Goal: Task Accomplishment & Management: Manage account settings

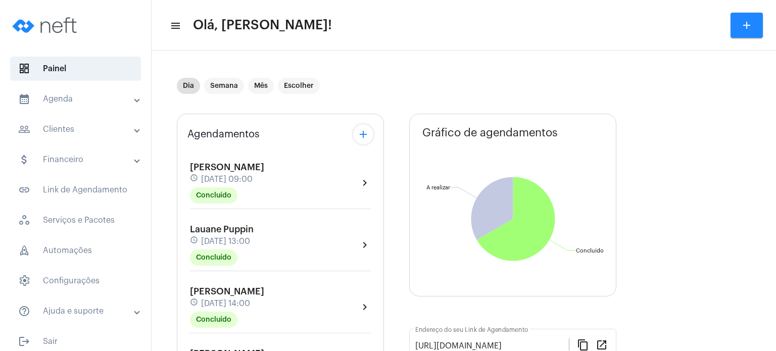
click at [180, 222] on div "Agendamentos add [PERSON_NAME] schedule [DATE] 09:00 Concluído chevron_right La…" at bounding box center [280, 323] width 207 height 419
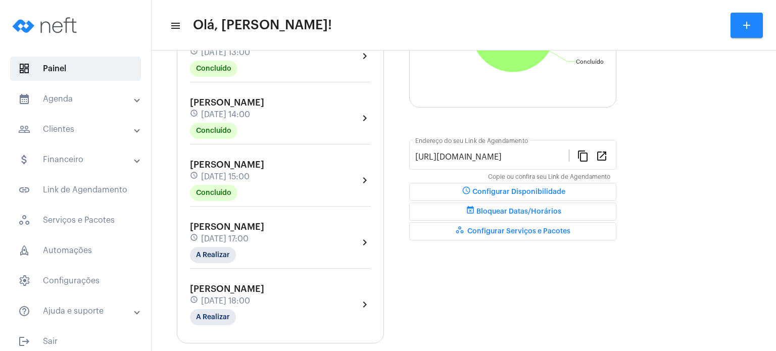
scroll to position [202, 0]
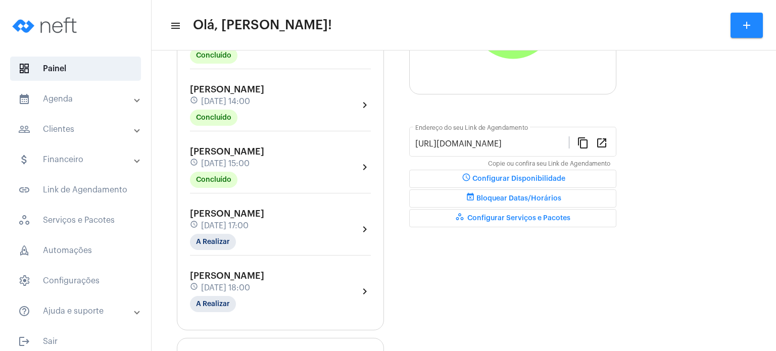
click at [215, 224] on span "[DATE] 17:00" at bounding box center [224, 225] width 47 height 9
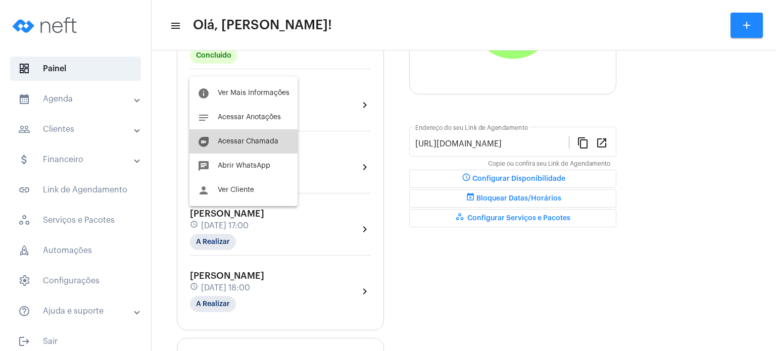
click at [236, 134] on button "duo [PERSON_NAME]" at bounding box center [243, 141] width 108 height 24
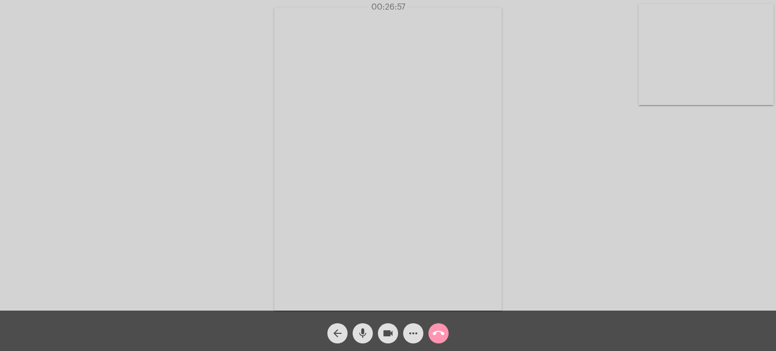
click at [643, 75] on video at bounding box center [706, 54] width 135 height 101
click at [643, 75] on div "Acessando Câmera e Microfone..." at bounding box center [388, 157] width 774 height 311
click at [643, 75] on video at bounding box center [495, 158] width 404 height 303
click at [643, 75] on video at bounding box center [531, 157] width 373 height 279
click at [643, 75] on video at bounding box center [495, 158] width 404 height 303
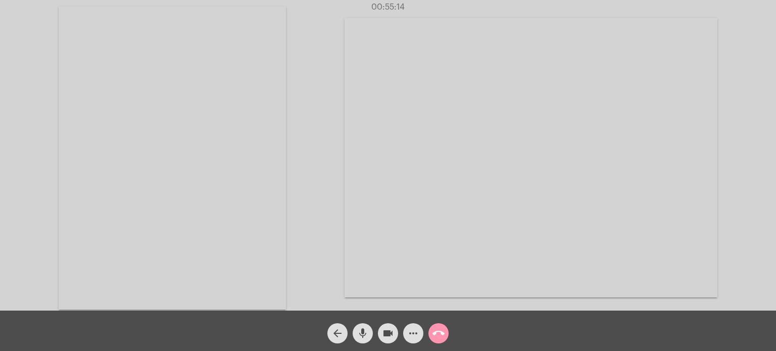
click at [443, 342] on span "call_end" at bounding box center [438, 333] width 12 height 20
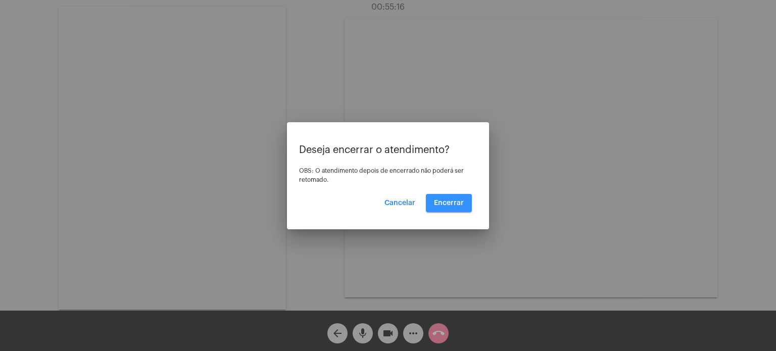
click at [455, 198] on button "Encerrar" at bounding box center [449, 203] width 46 height 18
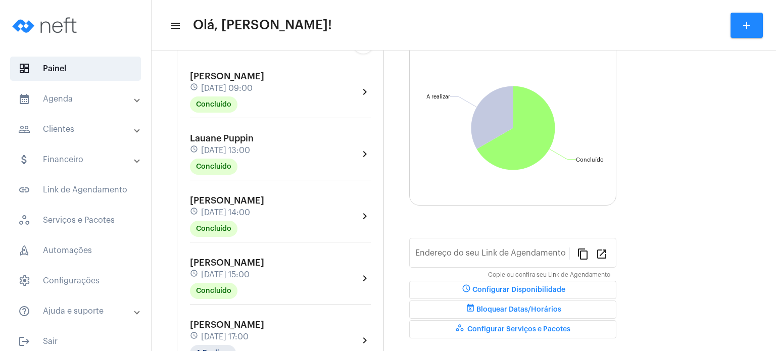
type input "[URL][DOMAIN_NAME]"
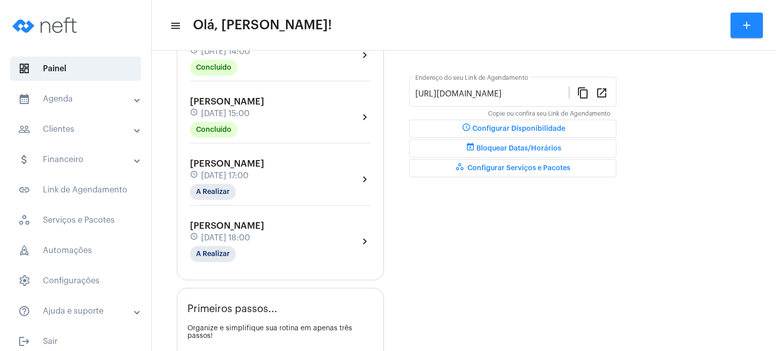
scroll to position [253, 0]
click at [210, 165] on div "[PERSON_NAME] schedule [DATE] 17:00 A Realizar" at bounding box center [227, 178] width 74 height 41
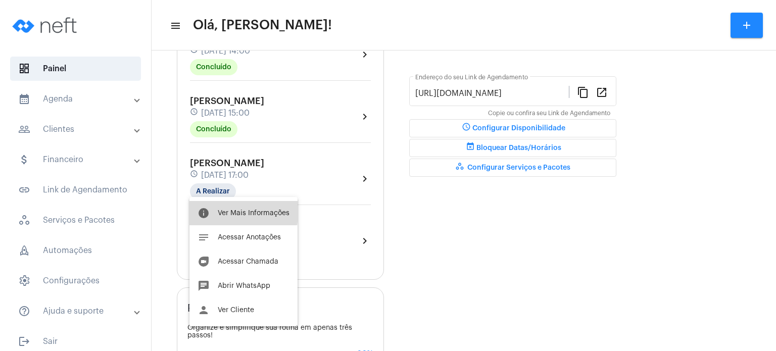
click at [223, 210] on span "Ver Mais Informações" at bounding box center [254, 213] width 72 height 7
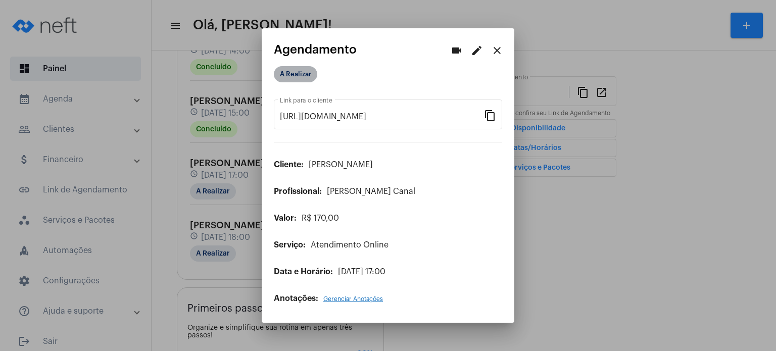
click at [300, 76] on mat-chip "A Realizar" at bounding box center [295, 74] width 43 height 16
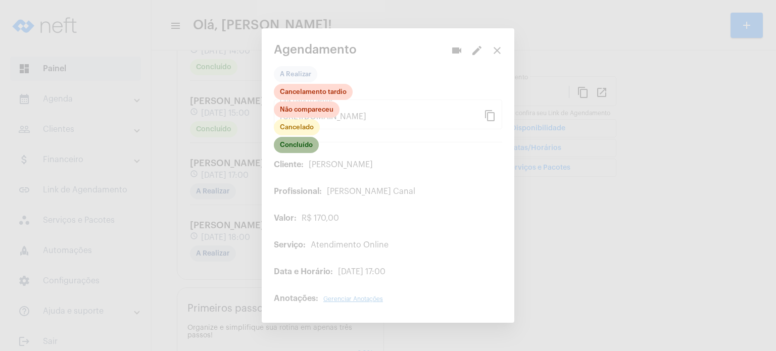
click at [301, 142] on mat-chip "Concluído" at bounding box center [296, 145] width 45 height 16
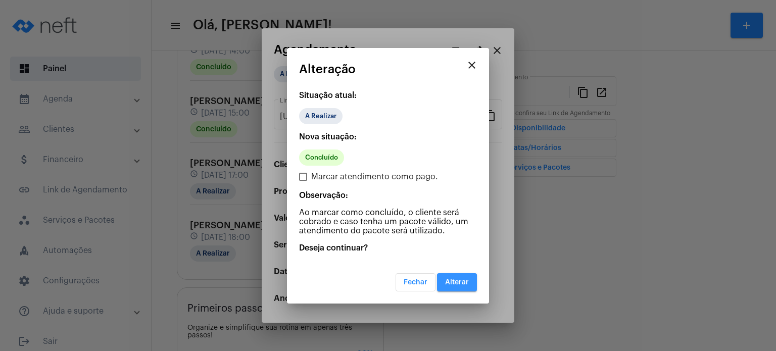
click at [455, 283] on span "Alterar" at bounding box center [457, 282] width 24 height 7
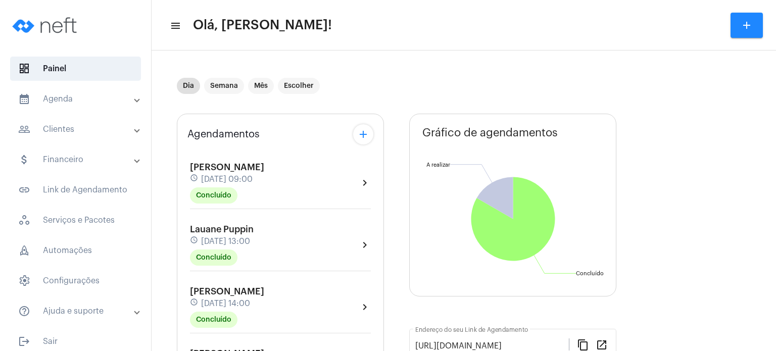
click at [183, 259] on div "Agendamentos add [PERSON_NAME] schedule [DATE] 09:00 Concluído chevron_right [P…" at bounding box center [280, 323] width 207 height 419
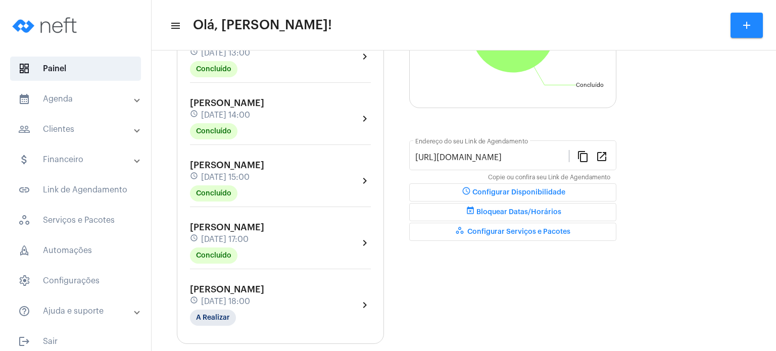
scroll to position [202, 0]
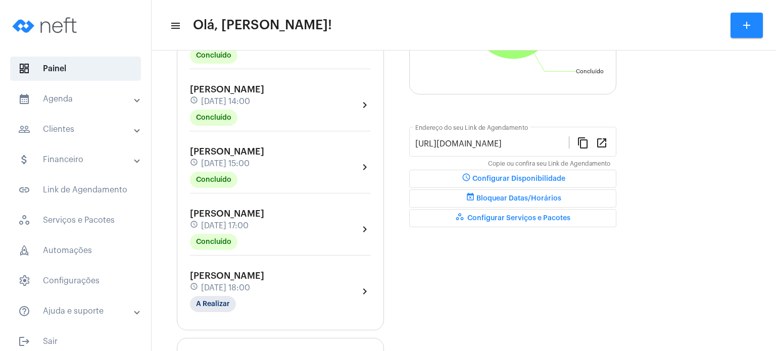
click at [232, 225] on span "[DATE] 17:00" at bounding box center [224, 225] width 47 height 9
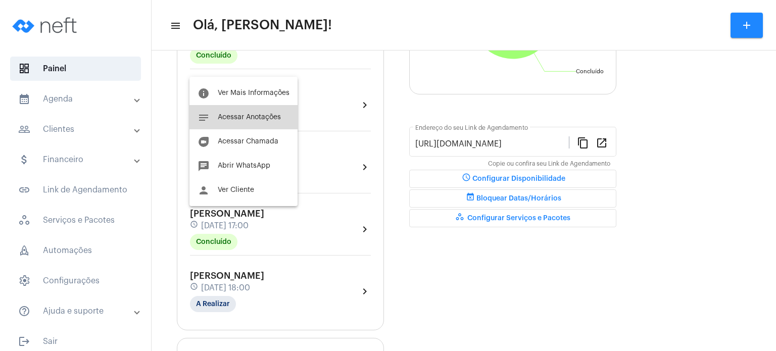
click at [266, 125] on button "notes Acessar Anotações" at bounding box center [243, 117] width 108 height 24
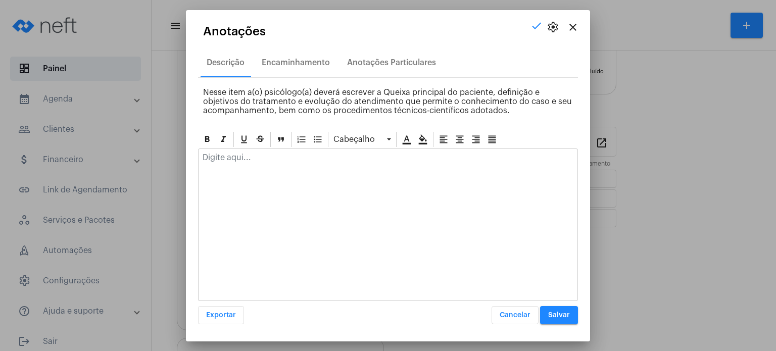
click at [242, 165] on div at bounding box center [388, 160] width 379 height 22
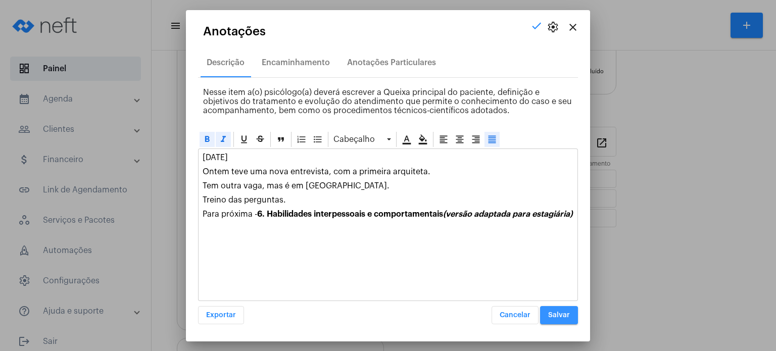
click at [552, 313] on span "Salvar" at bounding box center [559, 315] width 22 height 7
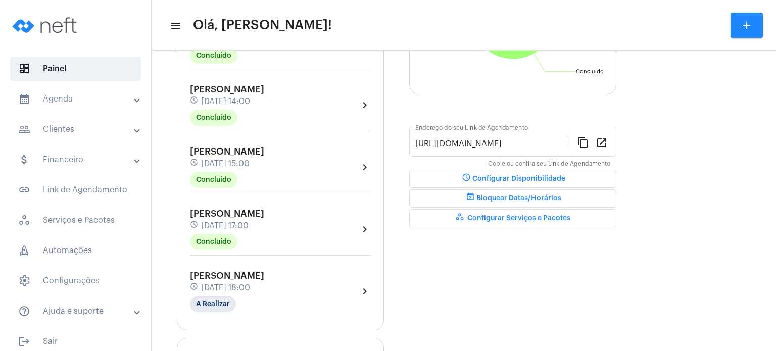
click at [243, 283] on span "[DATE] 18:00" at bounding box center [225, 287] width 49 height 9
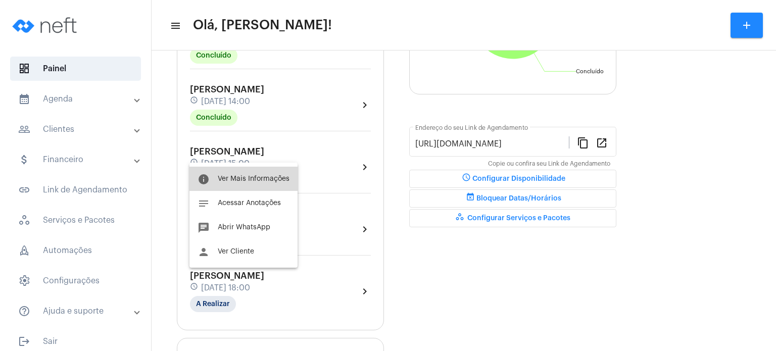
click at [249, 175] on span "Ver Mais Informações" at bounding box center [254, 178] width 72 height 7
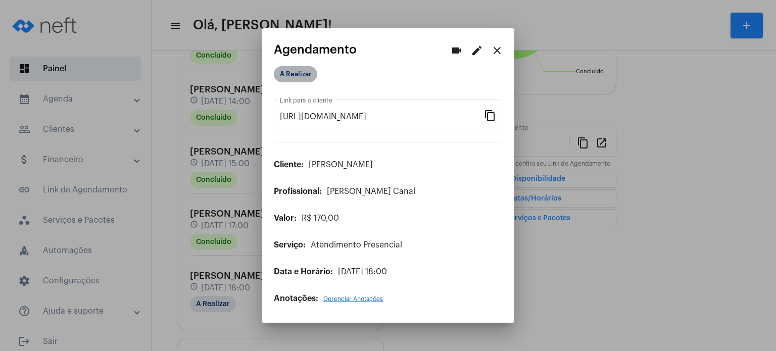
click at [304, 82] on mat-chip "A Realizar" at bounding box center [295, 74] width 43 height 16
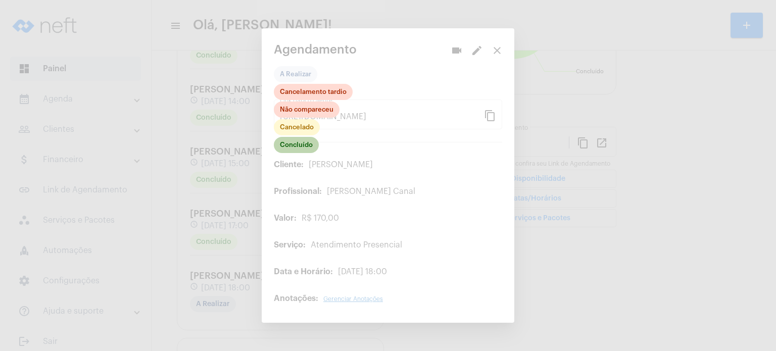
click at [295, 149] on mat-chip "Concluído" at bounding box center [296, 145] width 45 height 16
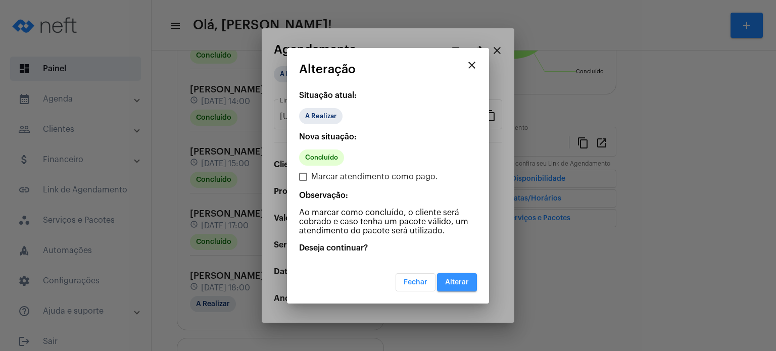
click at [456, 281] on span "Alterar" at bounding box center [457, 282] width 24 height 7
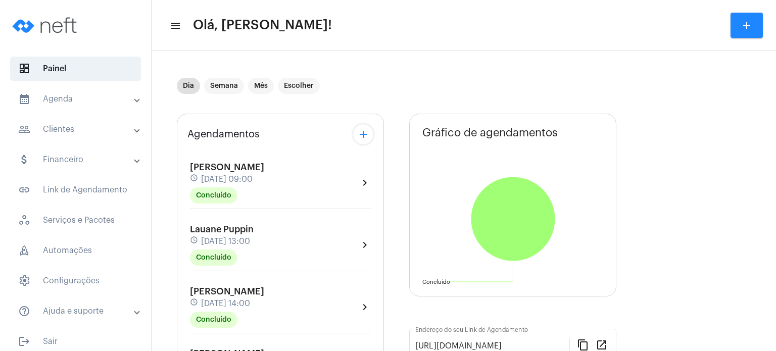
click at [182, 189] on div "Agendamentos add [PERSON_NAME] schedule [DATE] 09:00 Concluído chevron_right [P…" at bounding box center [280, 323] width 207 height 419
click at [186, 232] on div "Agendamentos add [PERSON_NAME] schedule [DATE] 09:00 Concluído chevron_right [P…" at bounding box center [280, 323] width 207 height 419
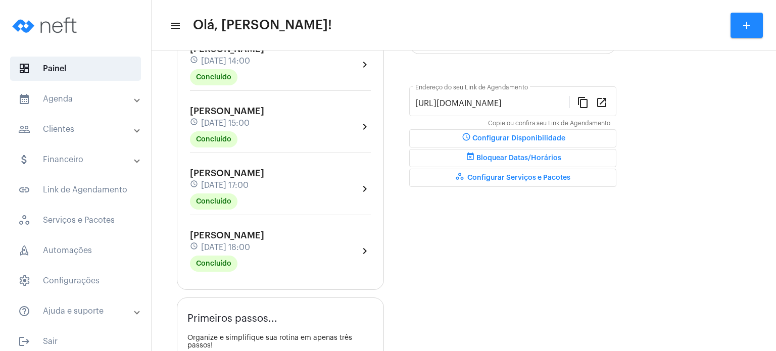
scroll to position [263, 0]
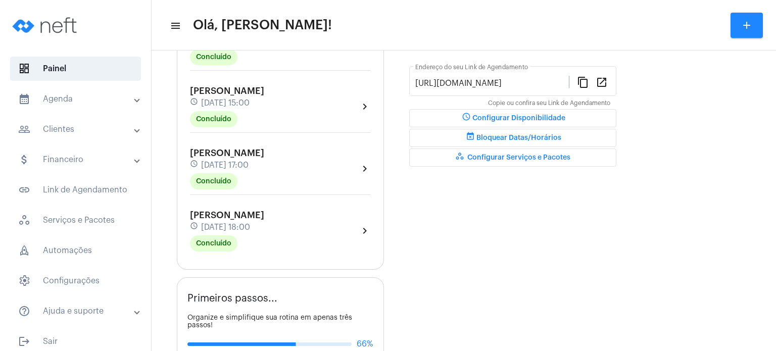
click at [254, 204] on div "[PERSON_NAME] schedule [DATE] 09:00 Concluído chevron_right [PERSON_NAME] sched…" at bounding box center [280, 70] width 186 height 367
click at [249, 217] on div "[PERSON_NAME] schedule [DATE] 18:00 Concluído" at bounding box center [227, 230] width 74 height 41
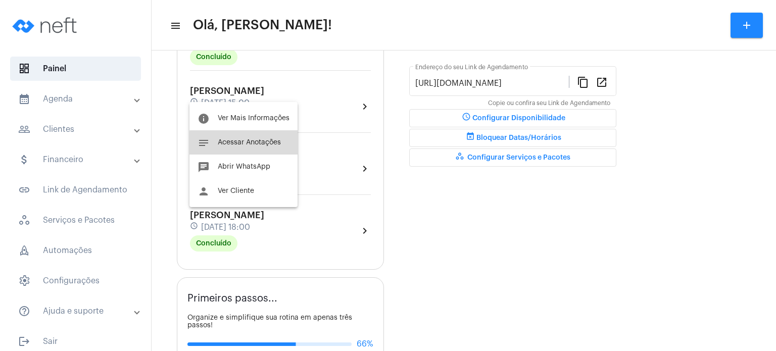
click at [259, 143] on span "Acessar Anotações" at bounding box center [249, 142] width 63 height 7
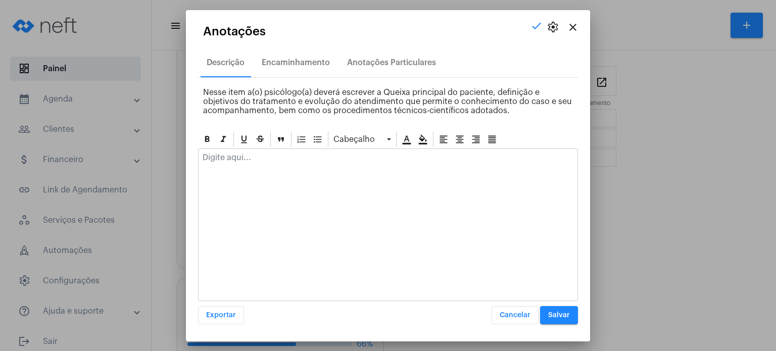
click at [247, 161] on p at bounding box center [388, 157] width 371 height 9
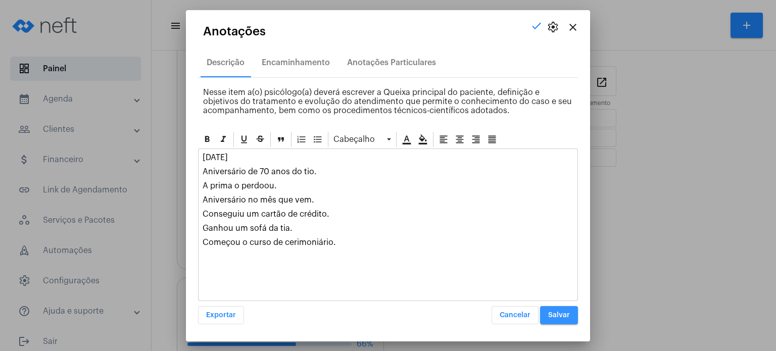
click at [565, 315] on span "Salvar" at bounding box center [559, 315] width 22 height 7
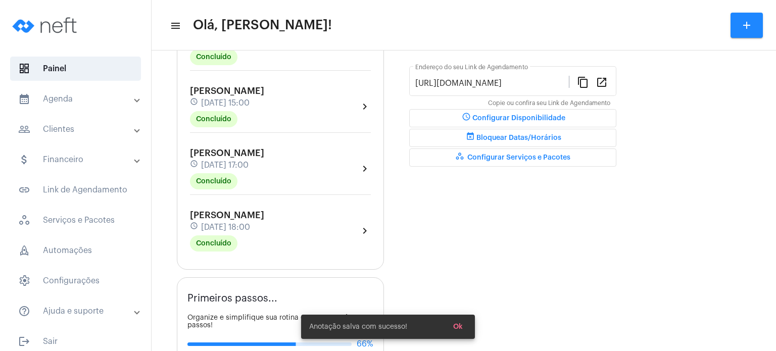
click at [79, 102] on mat-panel-title "calendar_month_outlined Agenda" at bounding box center [76, 99] width 117 height 12
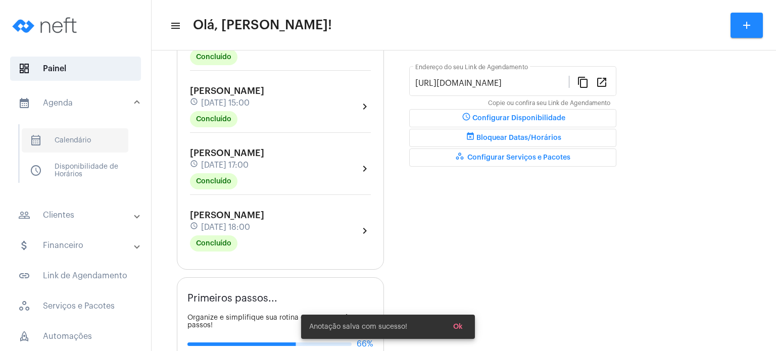
click at [109, 144] on span "calendar_month_outlined Calendário" at bounding box center [75, 140] width 107 height 24
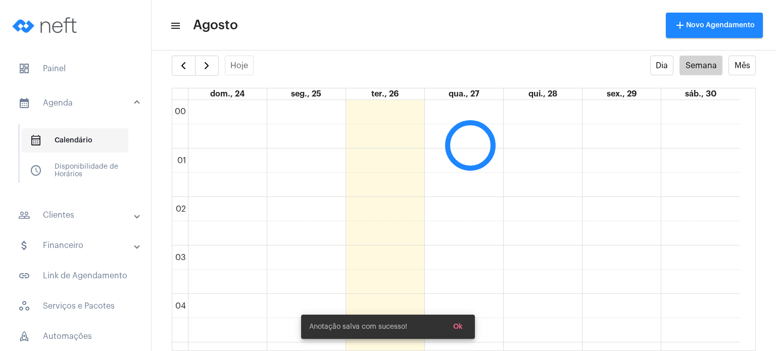
scroll to position [291, 0]
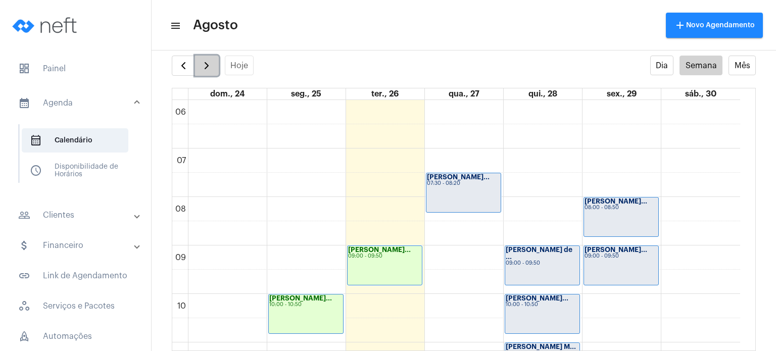
click at [207, 64] on span "button" at bounding box center [207, 66] width 12 height 12
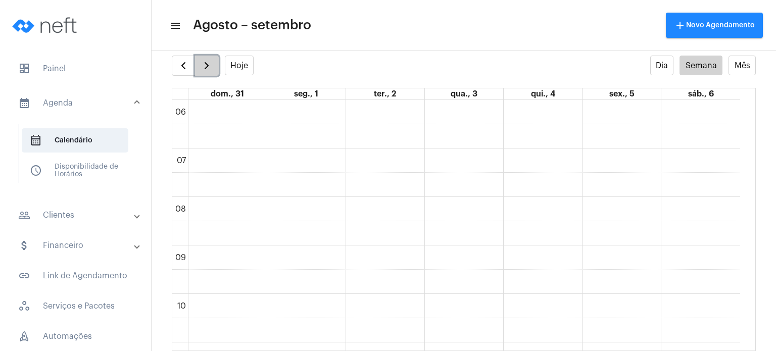
click at [207, 64] on span "button" at bounding box center [207, 66] width 12 height 12
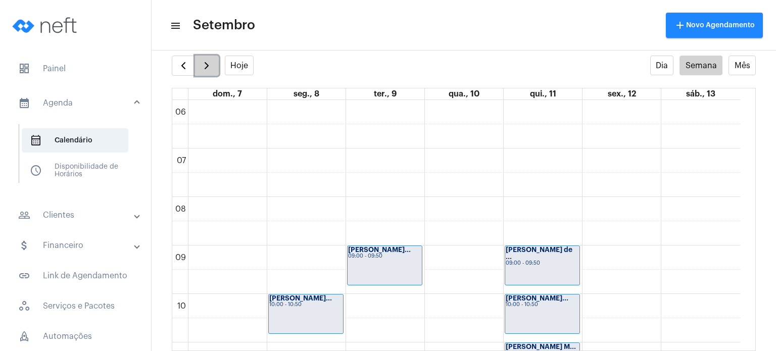
click at [207, 64] on span "button" at bounding box center [207, 66] width 12 height 12
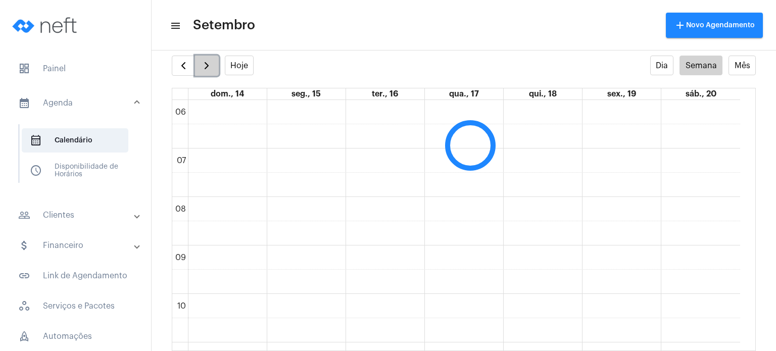
click at [207, 64] on span "button" at bounding box center [207, 66] width 12 height 12
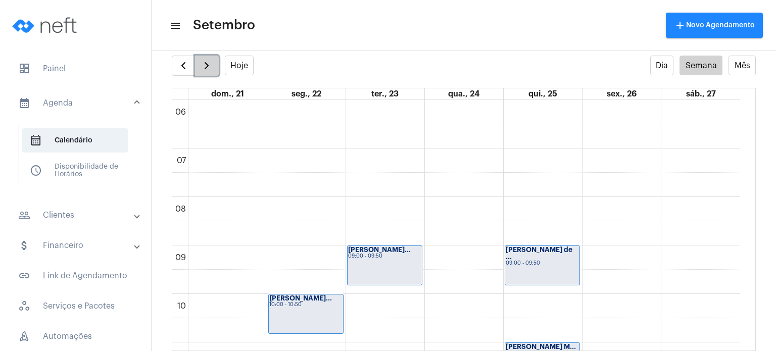
click at [207, 64] on span "button" at bounding box center [207, 66] width 12 height 12
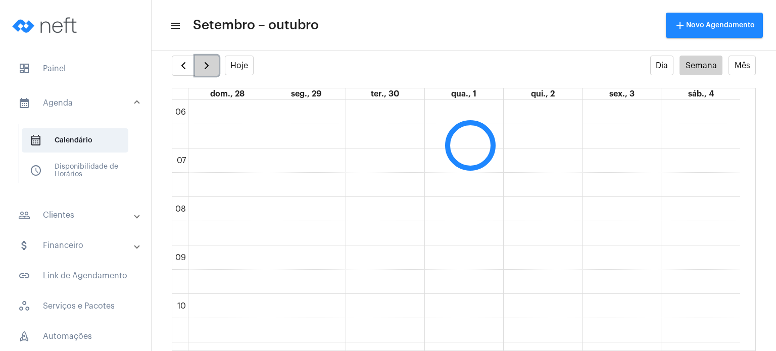
click at [207, 64] on span "button" at bounding box center [207, 66] width 12 height 12
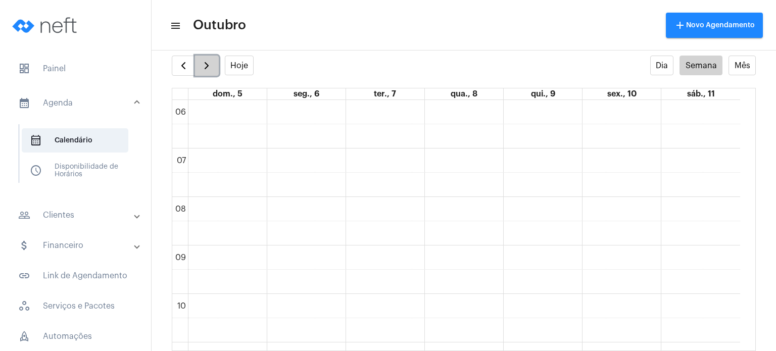
click at [207, 64] on span "button" at bounding box center [207, 66] width 12 height 12
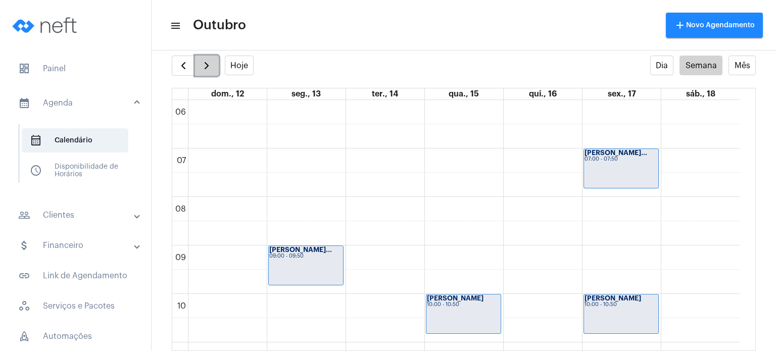
click at [207, 64] on span "button" at bounding box center [207, 66] width 12 height 12
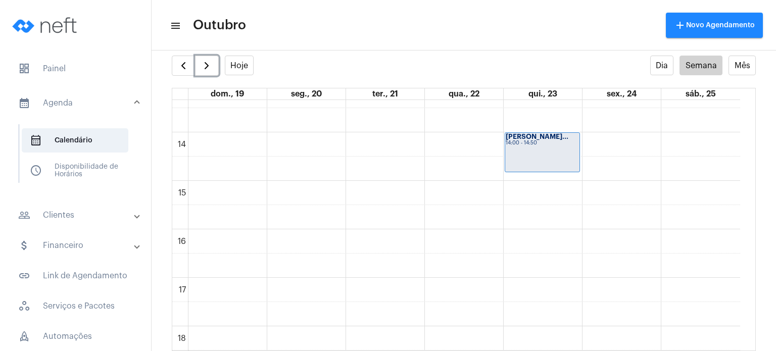
scroll to position [651, 0]
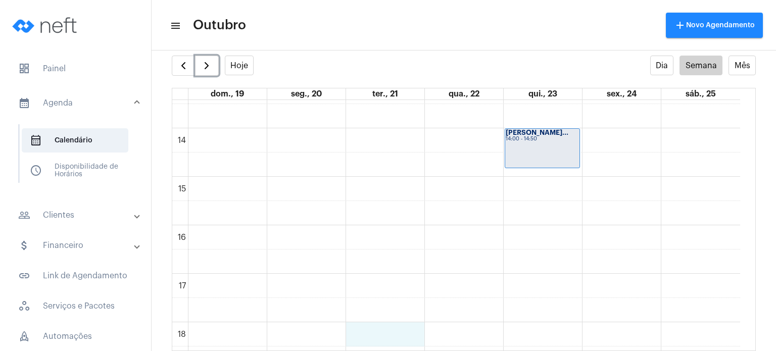
click at [382, 331] on div "00 01 02 03 04 05 06 07 08 09 10 11 12 13 14 15 16 17 18 19 20 21 22 23 [PERSON…" at bounding box center [456, 31] width 568 height 1164
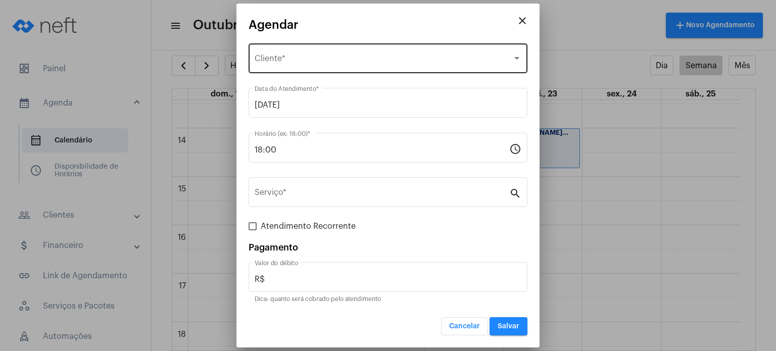
click at [347, 49] on div "Selecione o Cliente Cliente *" at bounding box center [388, 57] width 267 height 32
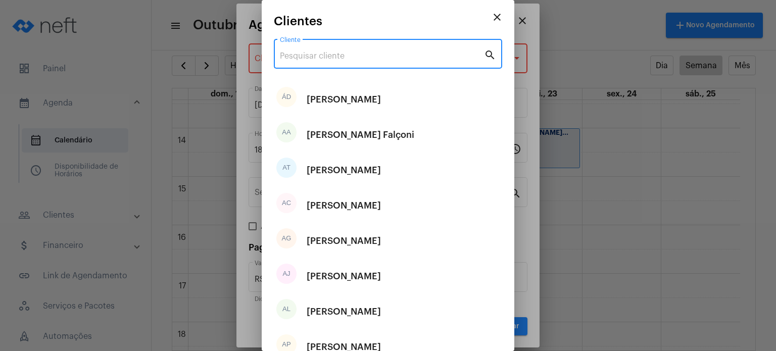
click at [335, 57] on input "Cliente" at bounding box center [382, 56] width 204 height 9
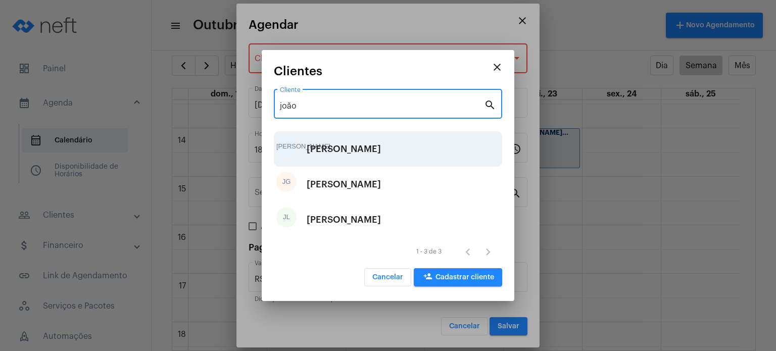
type input "joão"
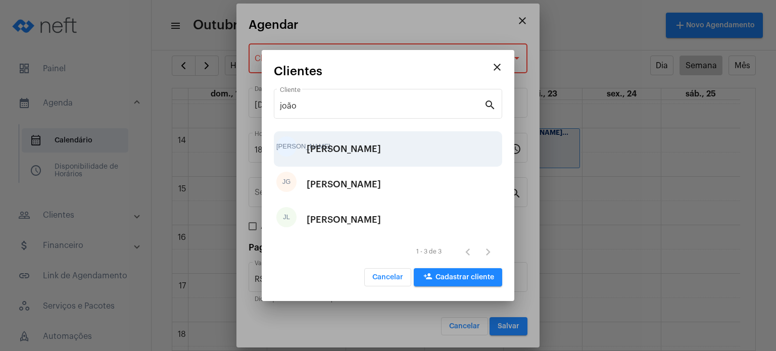
click at [345, 145] on div "[PERSON_NAME]" at bounding box center [344, 149] width 74 height 30
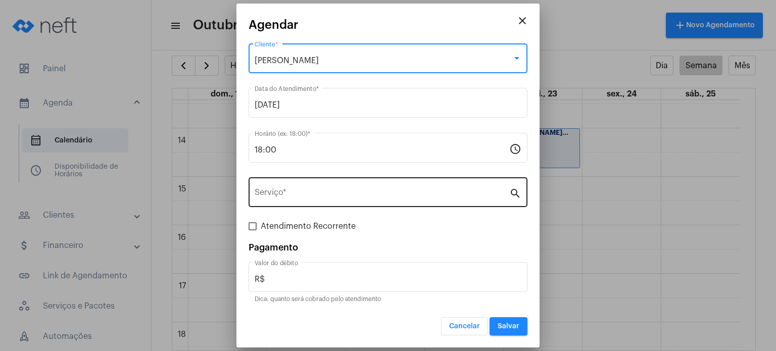
click at [317, 196] on input "Serviço *" at bounding box center [382, 194] width 255 height 9
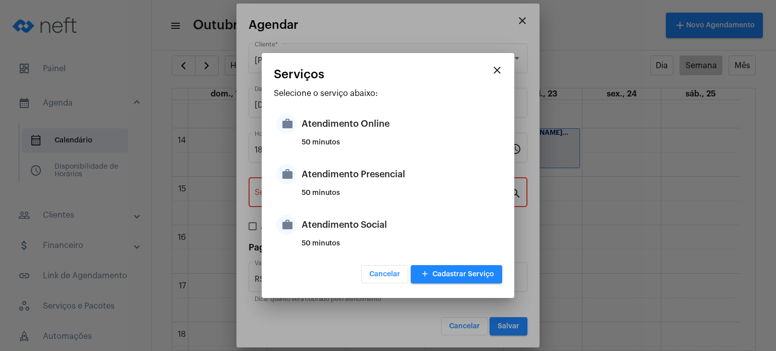
click at [317, 196] on div "50 minutos" at bounding box center [401, 196] width 198 height 15
type input "Atendimento Presencial"
type input "R$ 170"
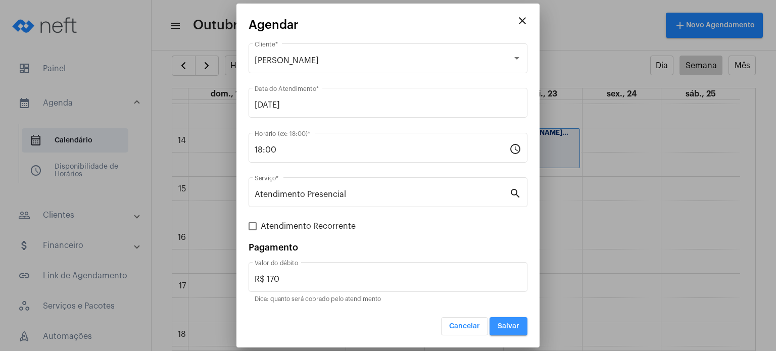
click at [505, 323] on span "Salvar" at bounding box center [509, 326] width 22 height 7
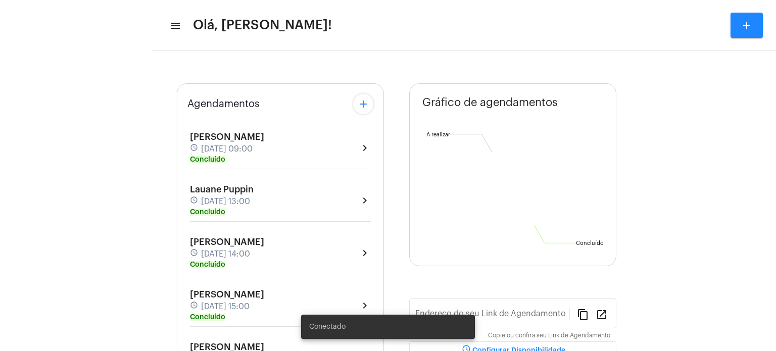
type input "[URL][DOMAIN_NAME]"
